Goal: Task Accomplishment & Management: Complete application form

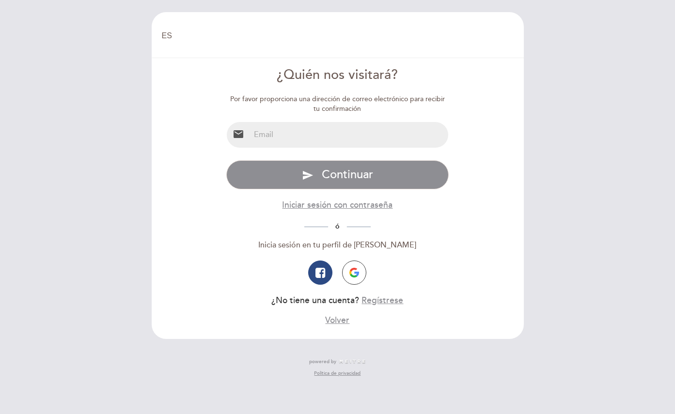
select select "es"
type input "[EMAIL_ADDRESS][DOMAIN_NAME]"
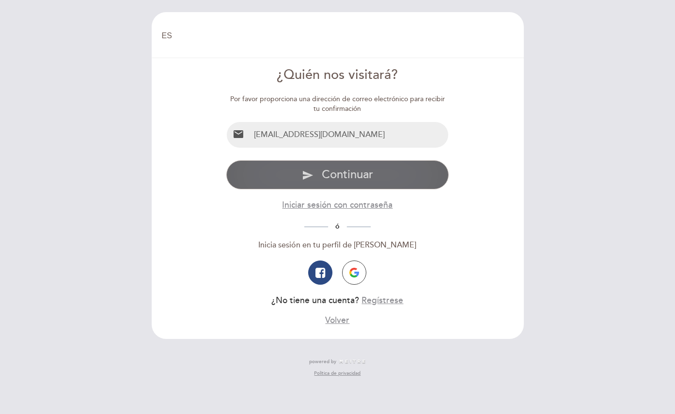
click at [313, 168] on button "send Continuar" at bounding box center [337, 174] width 222 height 29
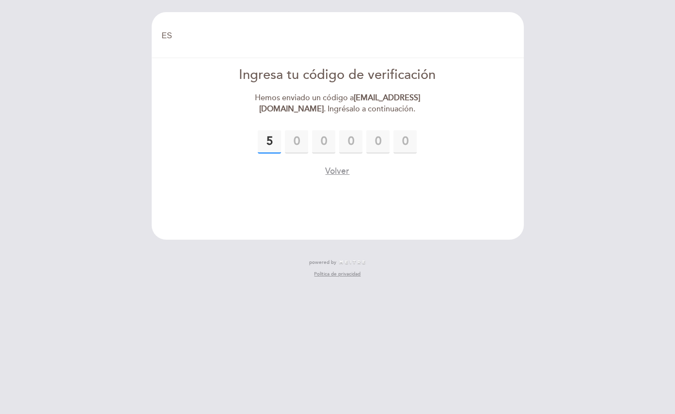
type input "5"
type input "4"
type input "5"
type input "3"
type input "8"
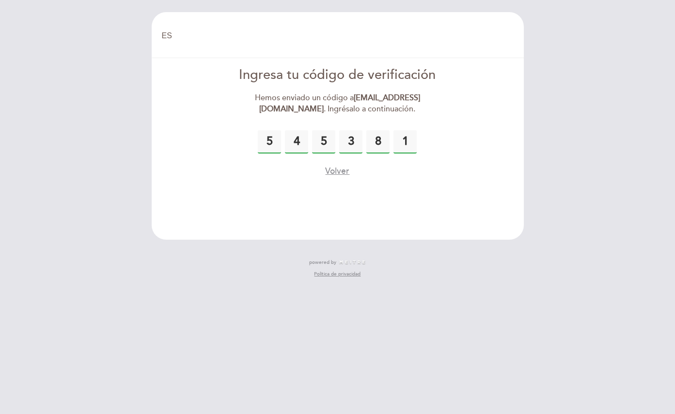
type input "1"
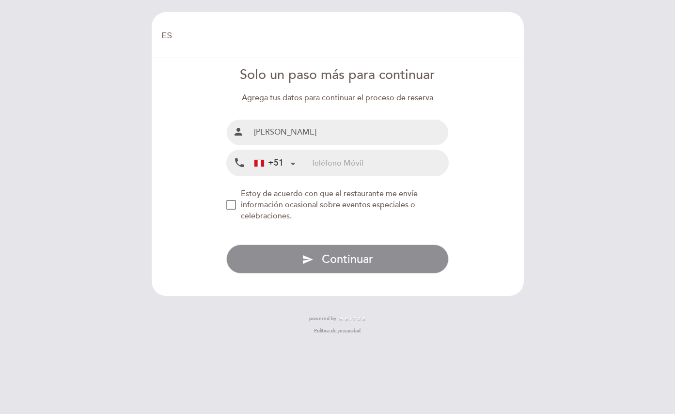
type input "[PERSON_NAME]"
click at [333, 177] on div "Solo un paso más para continuar Agrega tus datos para continuar el proceso de r…" at bounding box center [337, 170] width 222 height 208
type input "969480167"
click at [226, 200] on div "NEW_MODAL_AGREE_RESTAURANT_SEND_OCCASIONAL_INFO" at bounding box center [231, 205] width 10 height 10
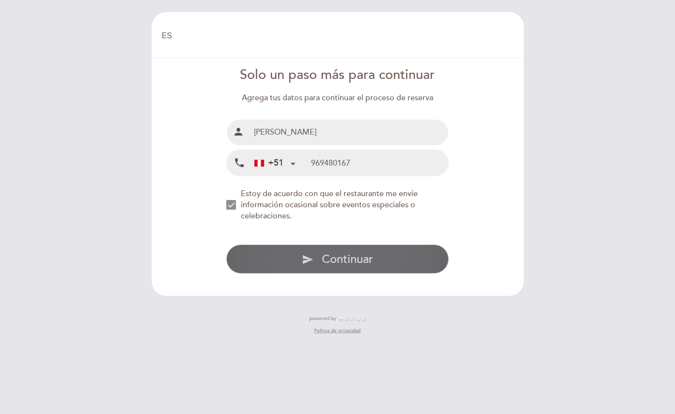
click at [272, 250] on button "send Continuar" at bounding box center [337, 259] width 222 height 29
